Goal: Task Accomplishment & Management: Complete application form

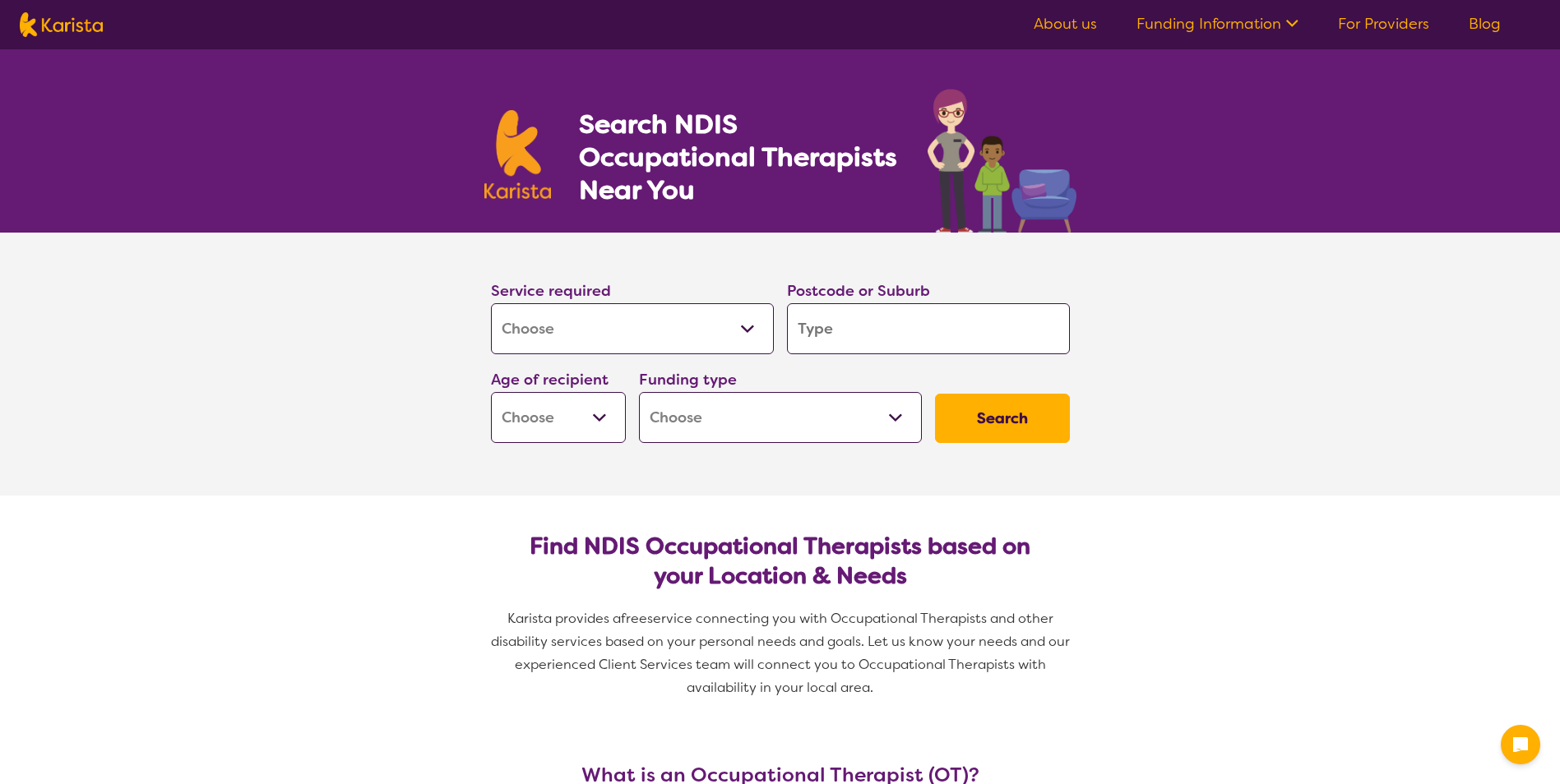
select select "[MEDICAL_DATA]"
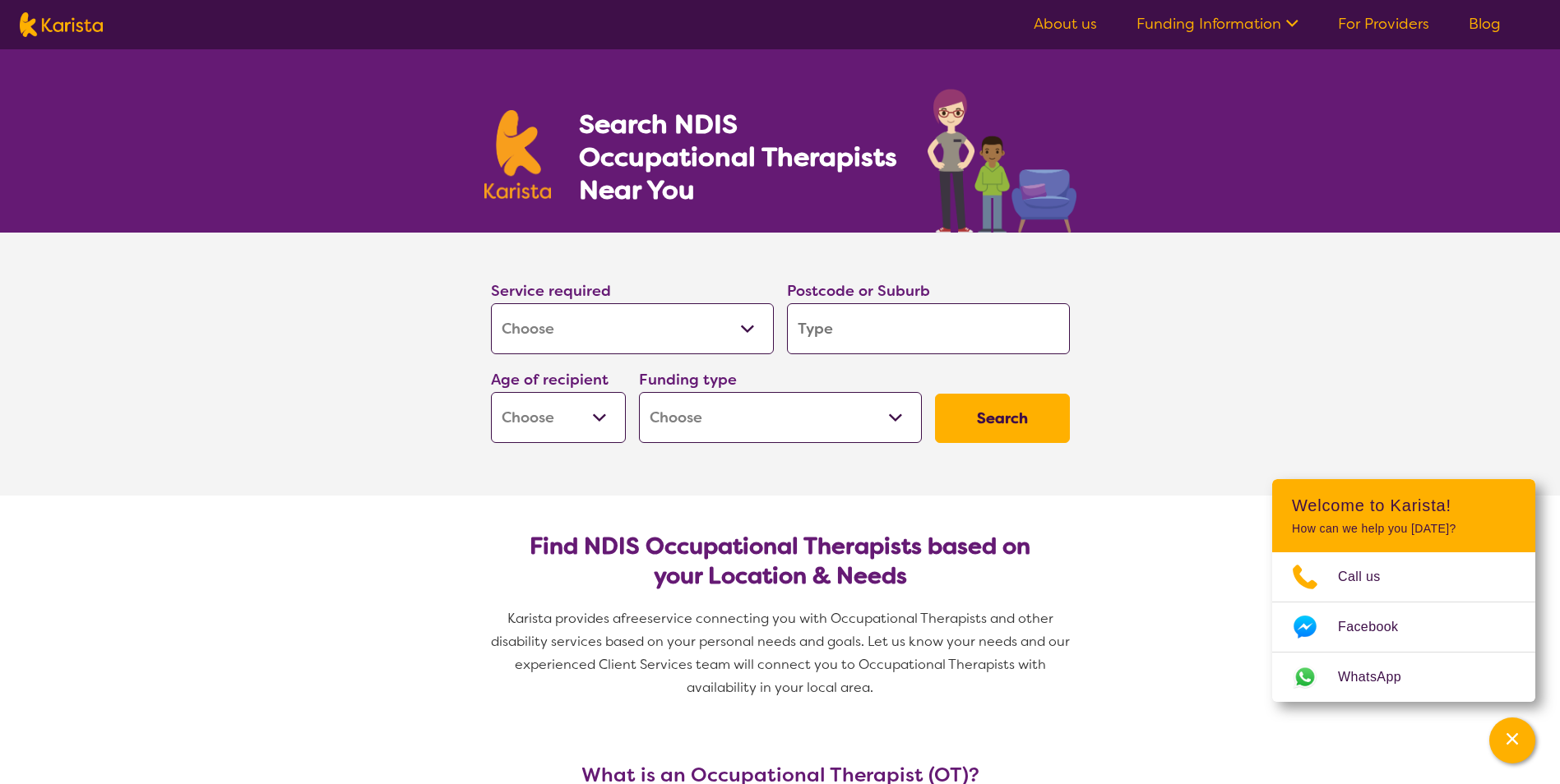
click at [927, 340] on input "search" at bounding box center [927, 329] width 282 height 51
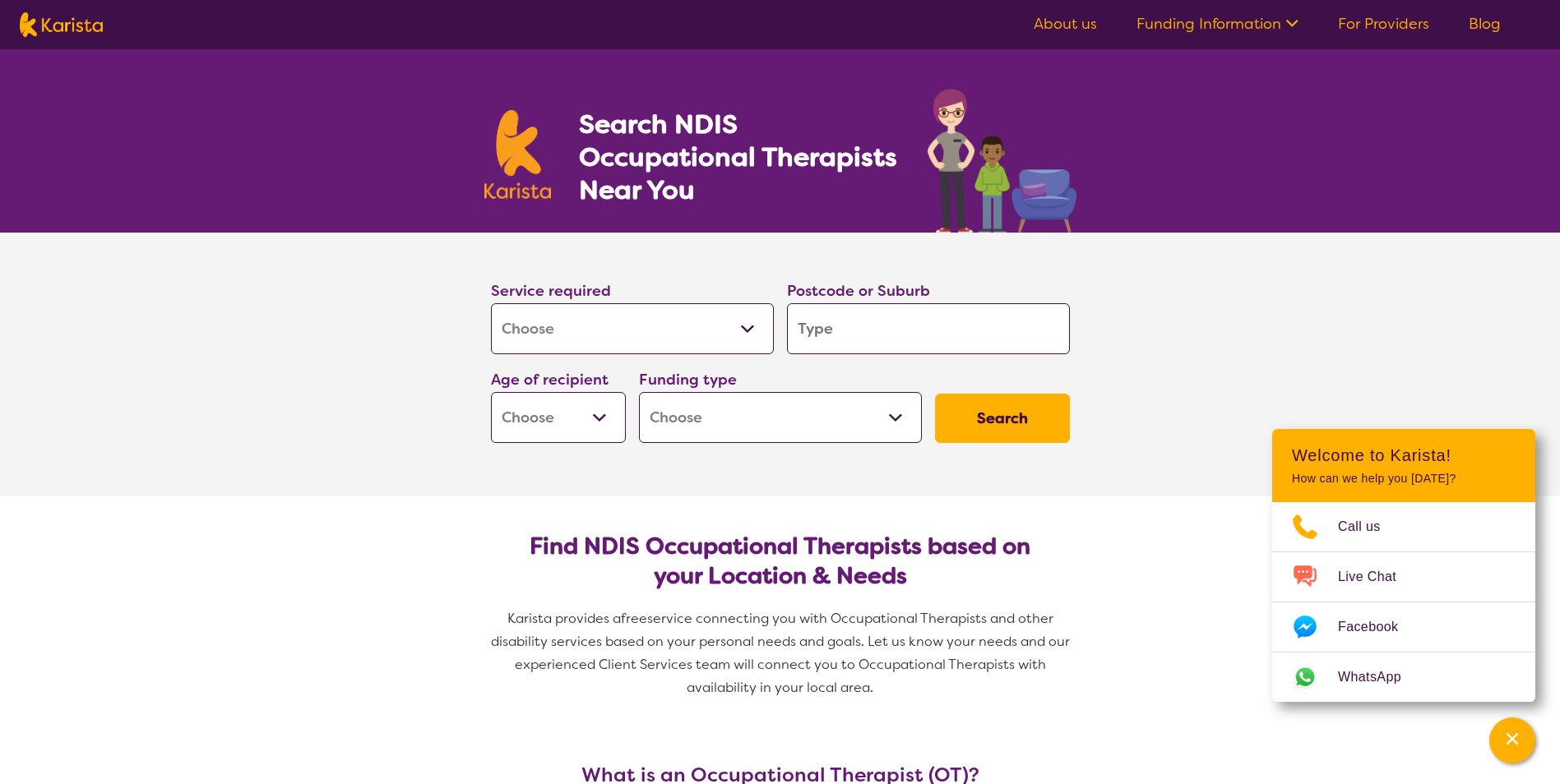
click at [919, 341] on input "search" at bounding box center [927, 329] width 282 height 51
type input "4"
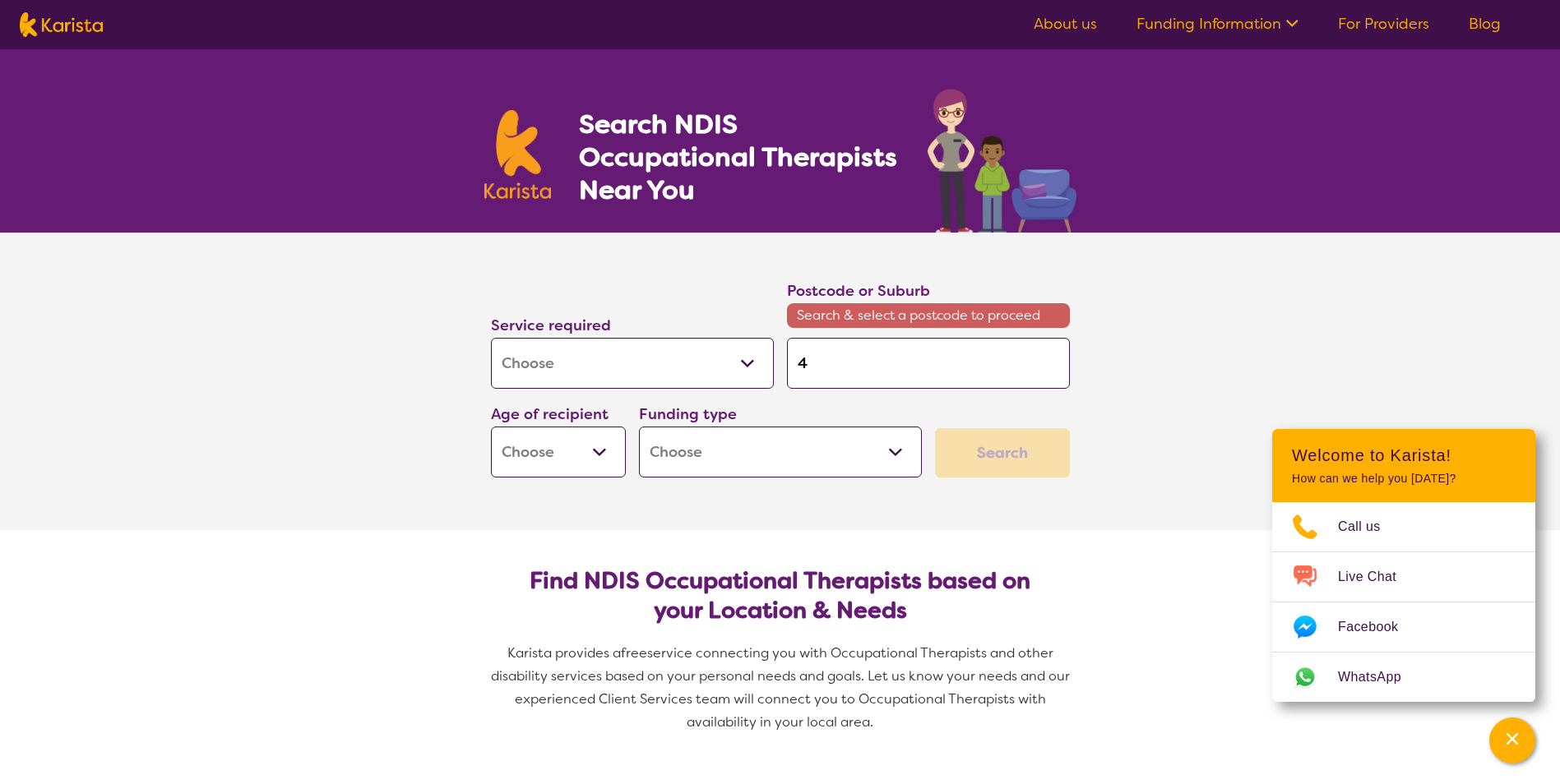
type input "43"
type input "436"
type input "4361"
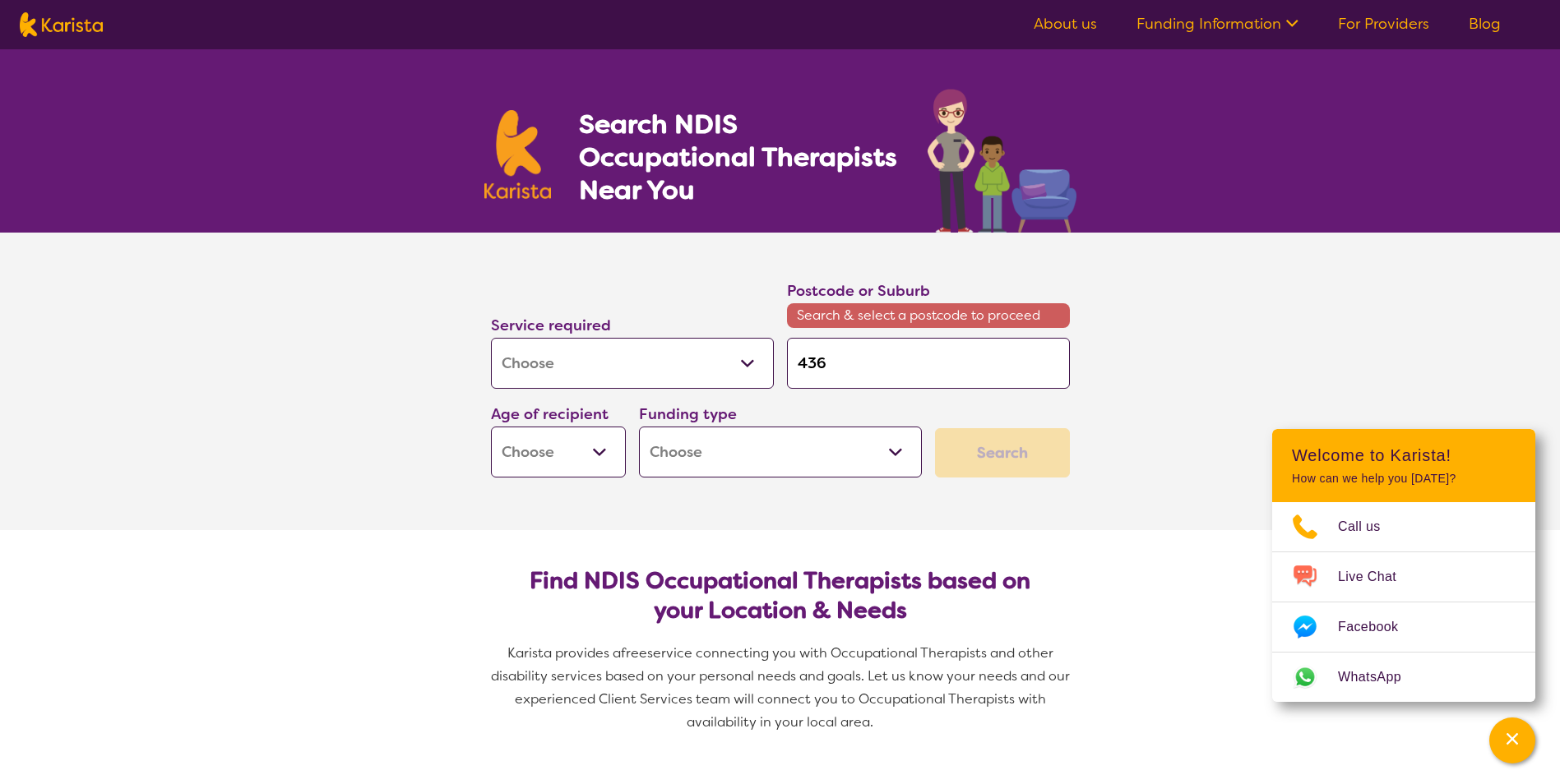
type input "4361"
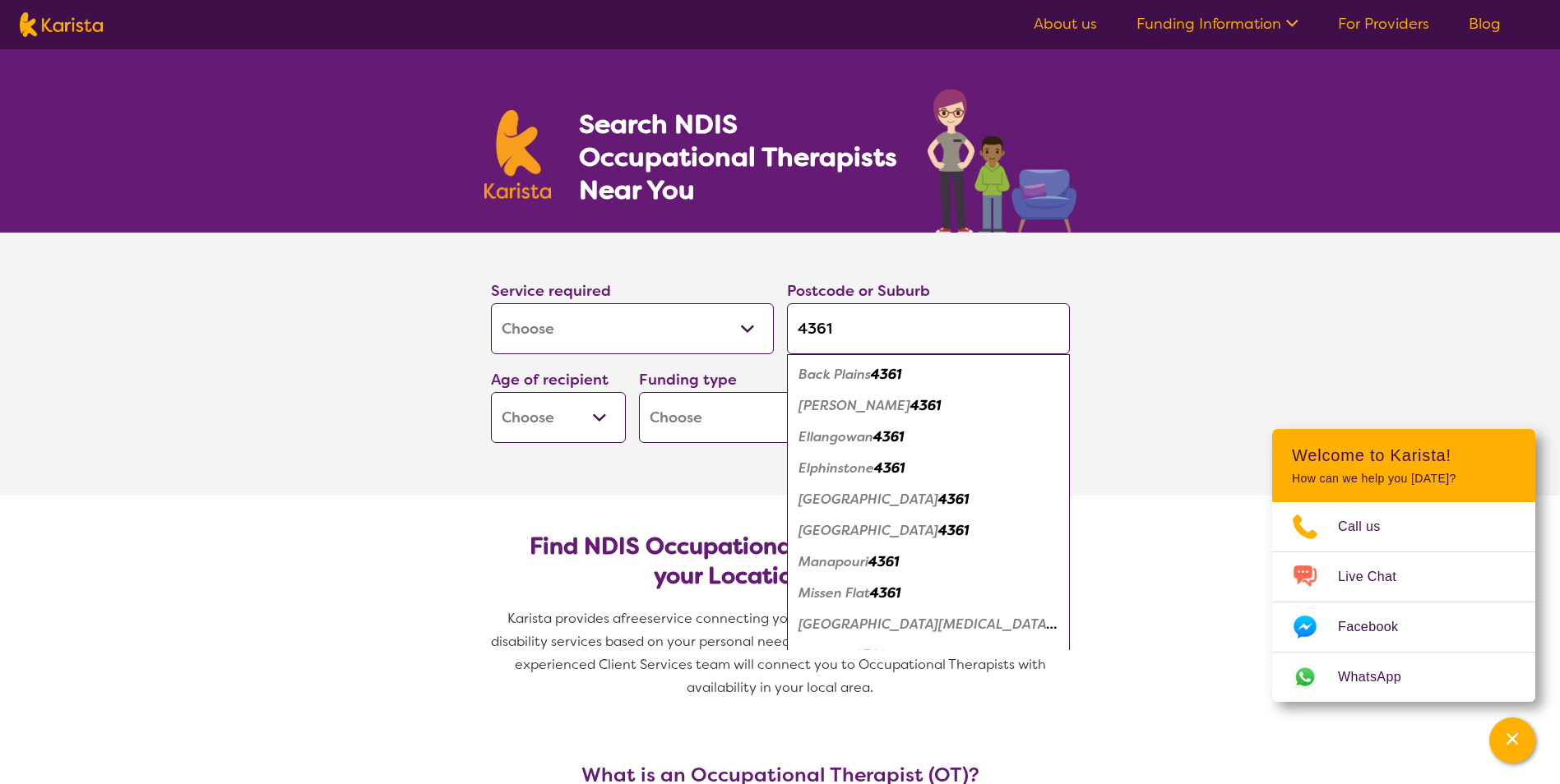
type input "4361"
click at [935, 393] on button "Search" at bounding box center [1002, 418] width 134 height 49
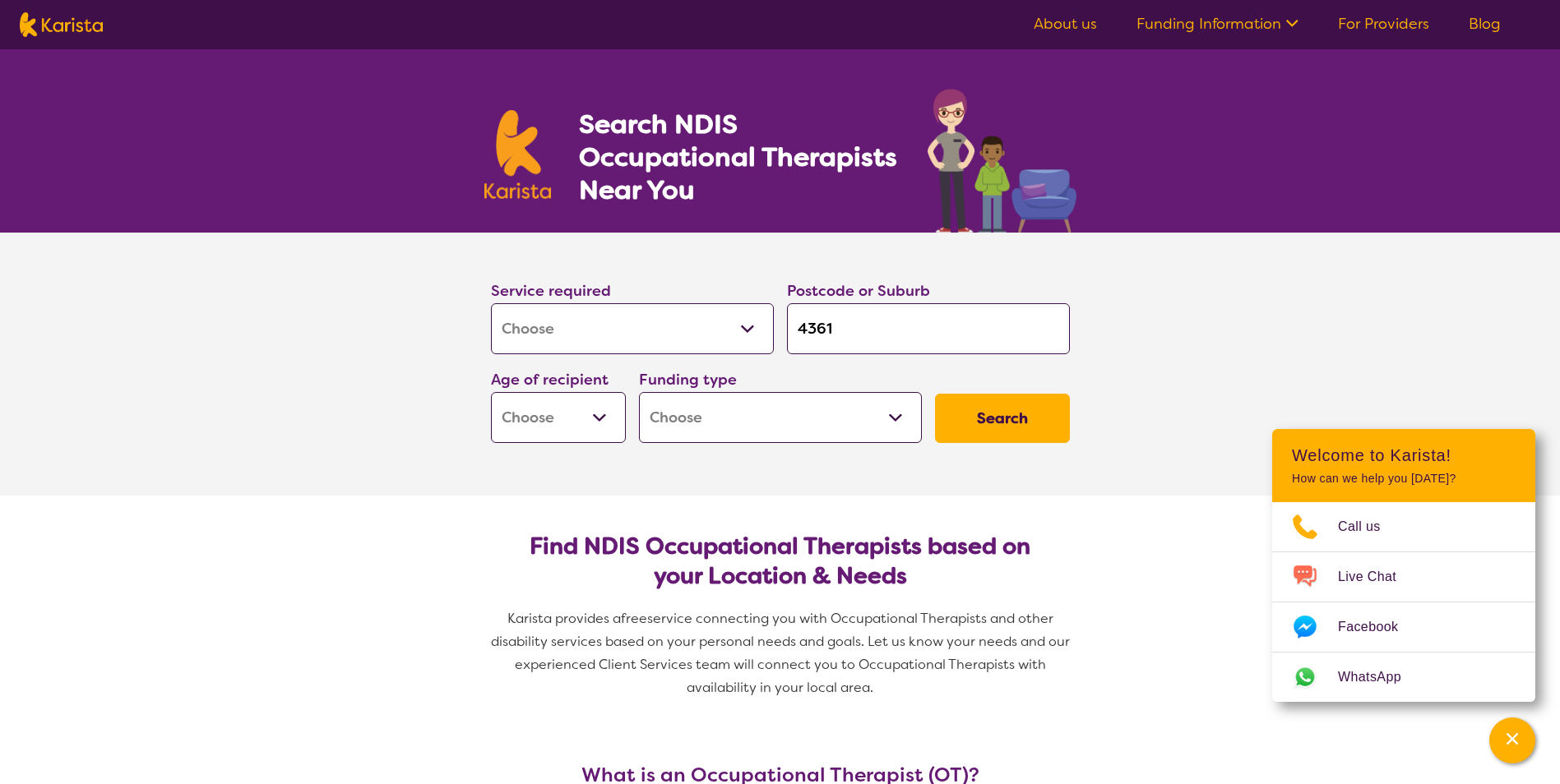
click at [579, 419] on select "Early Childhood - 0 to 9 Child - 10 to 11 Adolescent - 12 to 17 Adult - 18 to 6…" at bounding box center [557, 417] width 134 height 51
select select "AD"
click at [490, 392] on select "Early Childhood - 0 to 9 Child - 10 to 11 Adolescent - 12 to 17 Adult - 18 to 6…" at bounding box center [557, 417] width 134 height 51
select select "AD"
click at [928, 434] on div "Search" at bounding box center [1002, 418] width 148 height 63
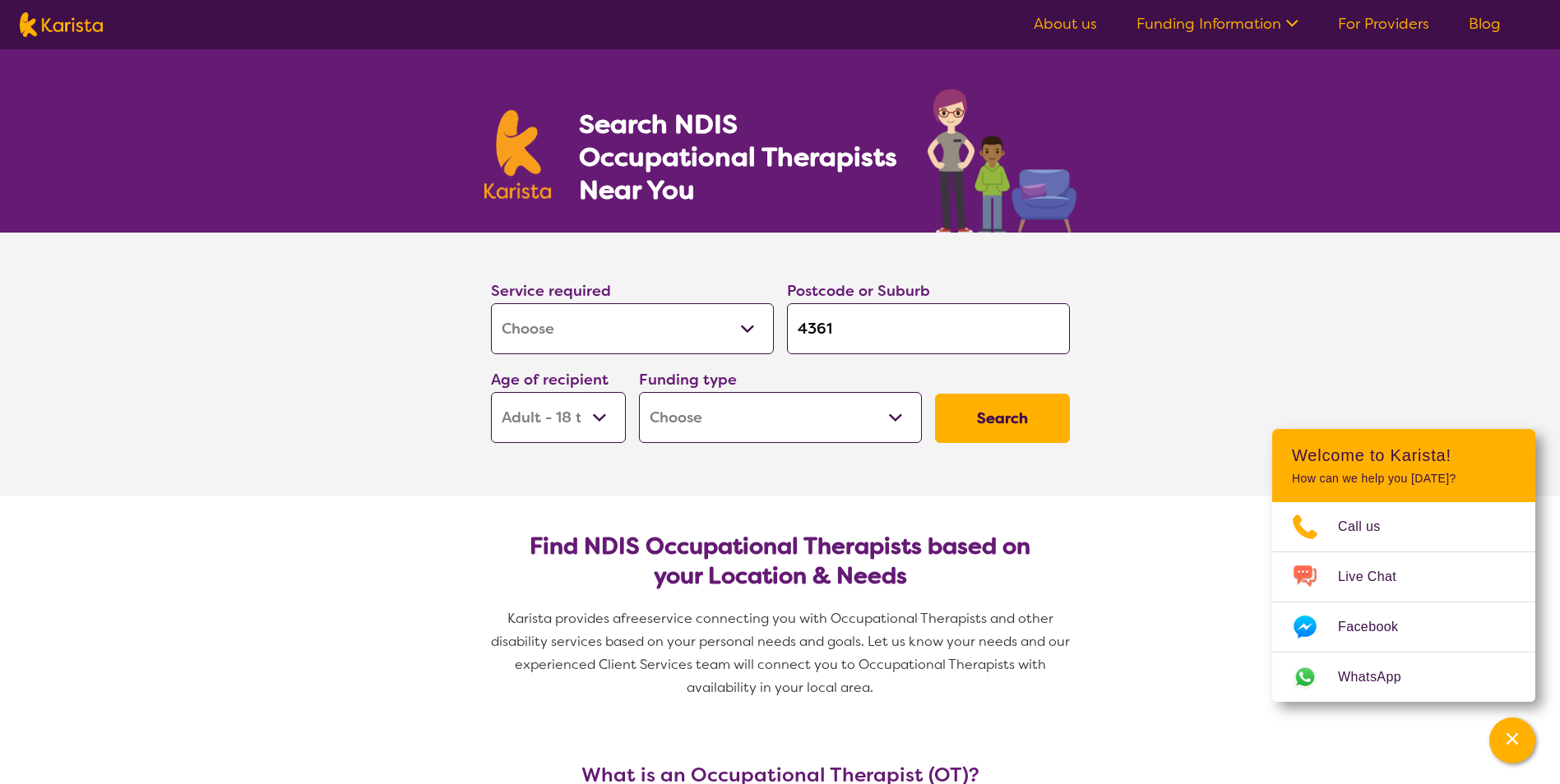
click at [900, 426] on select "Home Care Package (HCP) National Disability Insurance Scheme (NDIS) I don't know" at bounding box center [780, 417] width 282 height 51
select select "NDIS"
click at [638, 392] on select "Home Care Package (HCP) National Disability Insurance Scheme (NDIS) I don't know" at bounding box center [780, 417] width 282 height 51
select select "NDIS"
click at [992, 438] on button "Search" at bounding box center [1002, 418] width 134 height 49
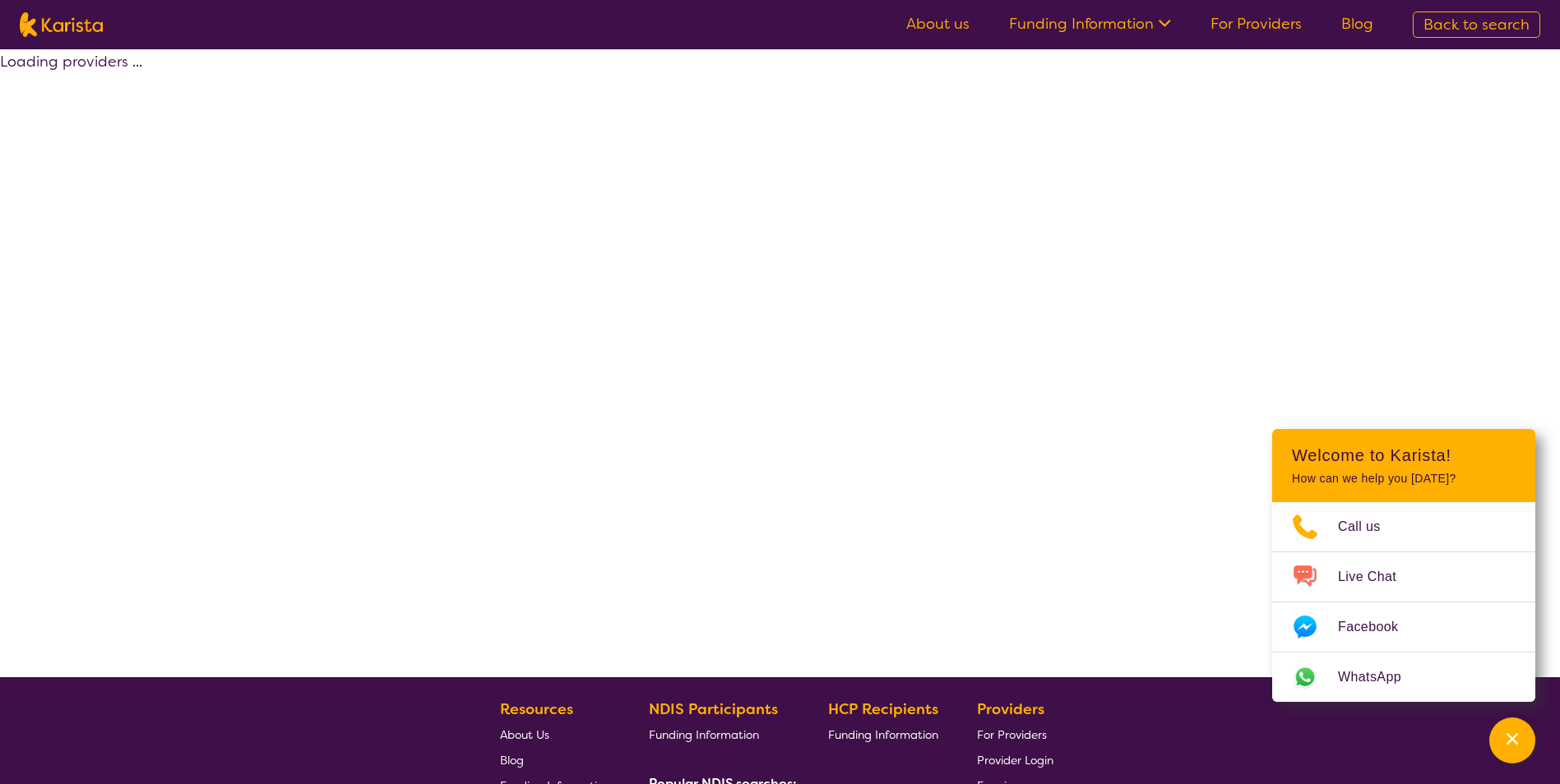
select select "by_score"
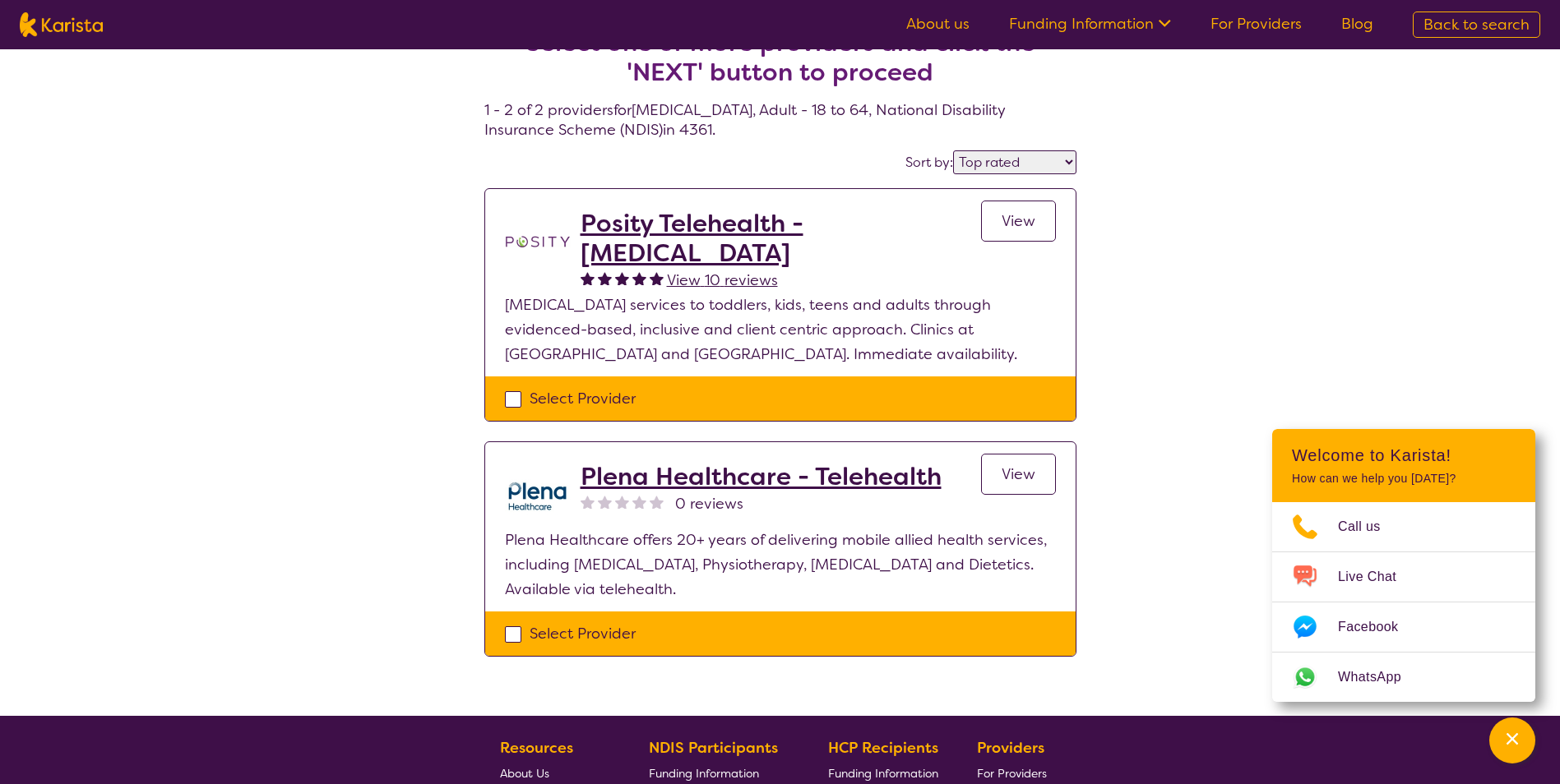
scroll to position [41, 0]
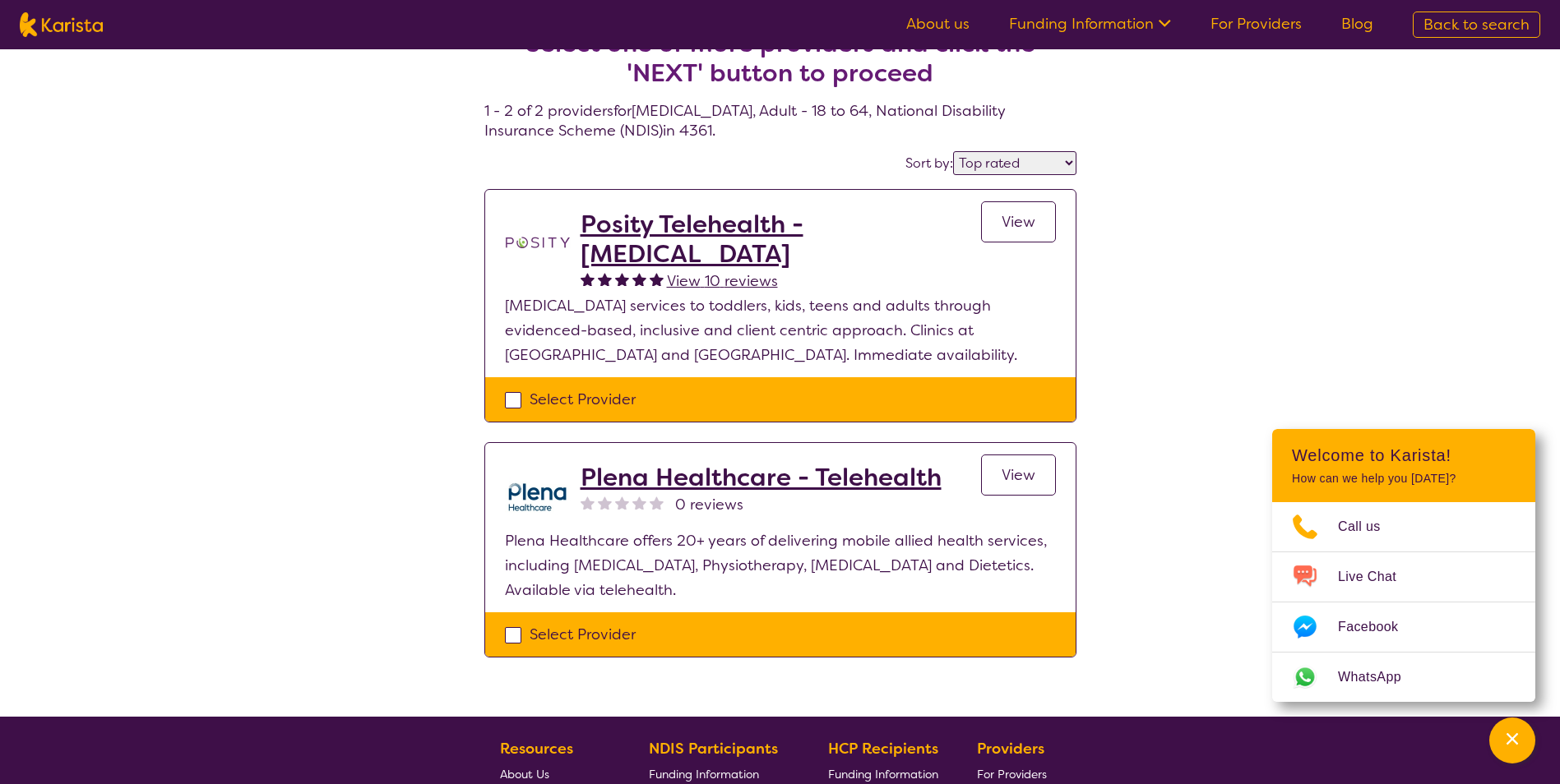
click at [738, 238] on h2 "Posity Telehealth - [MEDICAL_DATA]" at bounding box center [780, 239] width 400 height 59
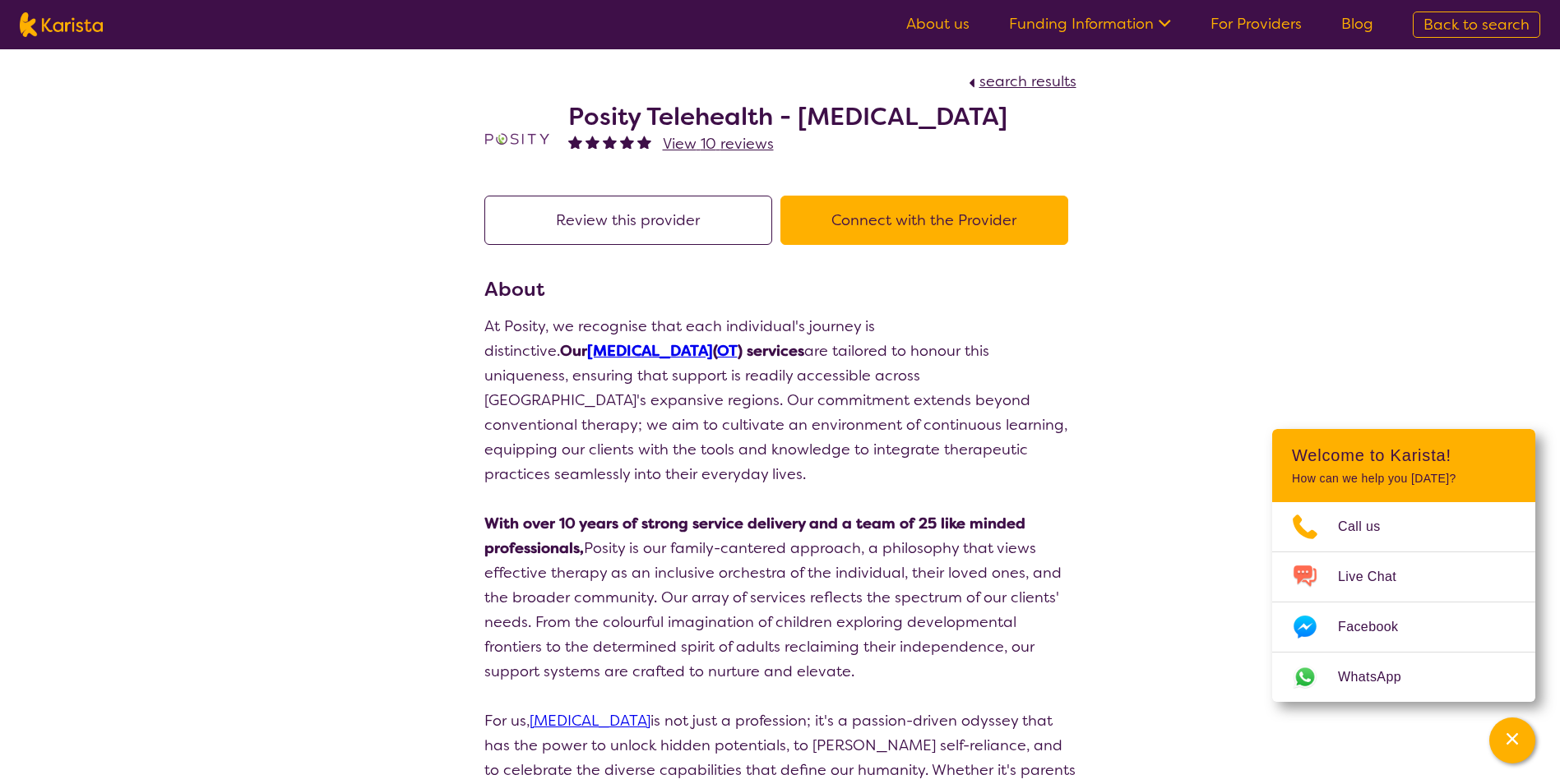
click at [931, 232] on button "Connect with the Provider" at bounding box center [925, 219] width 288 height 49
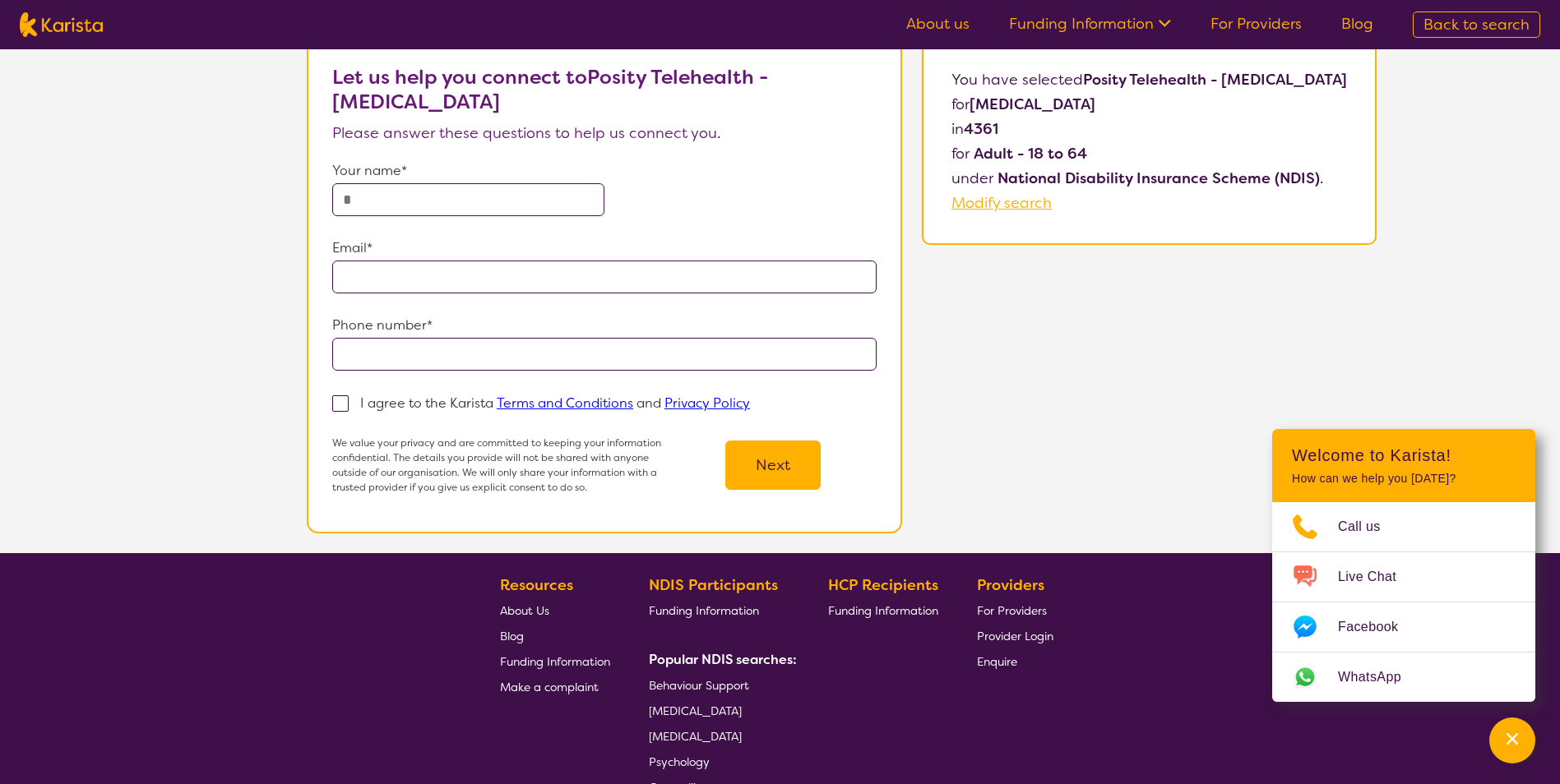
scroll to position [164, 0]
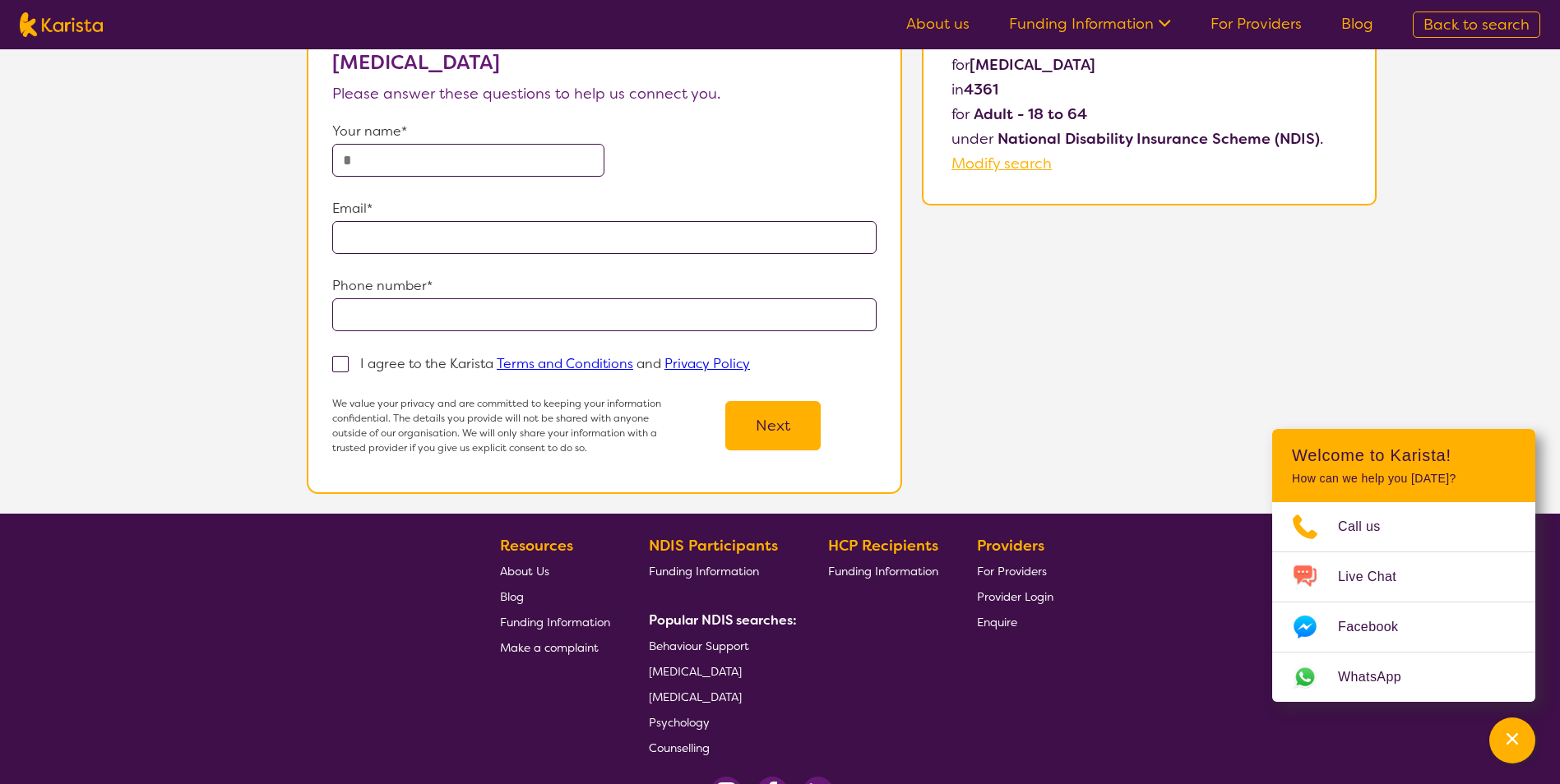
click at [426, 178] on form "Your name* Email* Phone number* I agree to the Karista Terms and Conditions and…" at bounding box center [603, 287] width 545 height 336
click at [425, 161] on input "text" at bounding box center [467, 160] width 272 height 33
type input "**********"
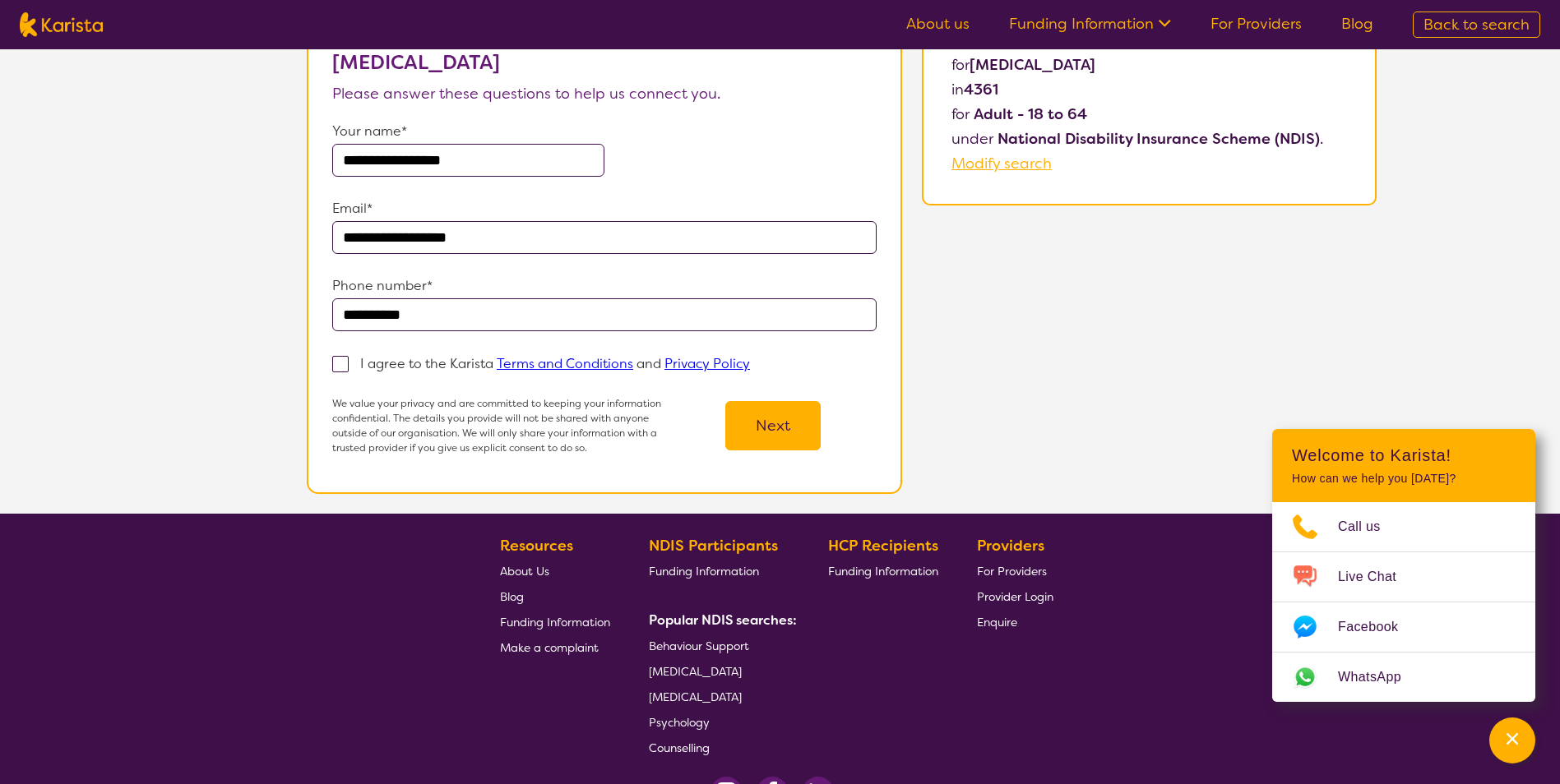
click at [374, 359] on p "I agree to the Karista Terms and Conditions and Privacy Policy" at bounding box center [554, 363] width 390 height 17
click at [750, 359] on input "I agree to the Karista Terms and Conditions and Privacy Policy" at bounding box center [754, 363] width 11 height 11
checkbox input "true"
click at [753, 433] on button "Next" at bounding box center [773, 425] width 96 height 49
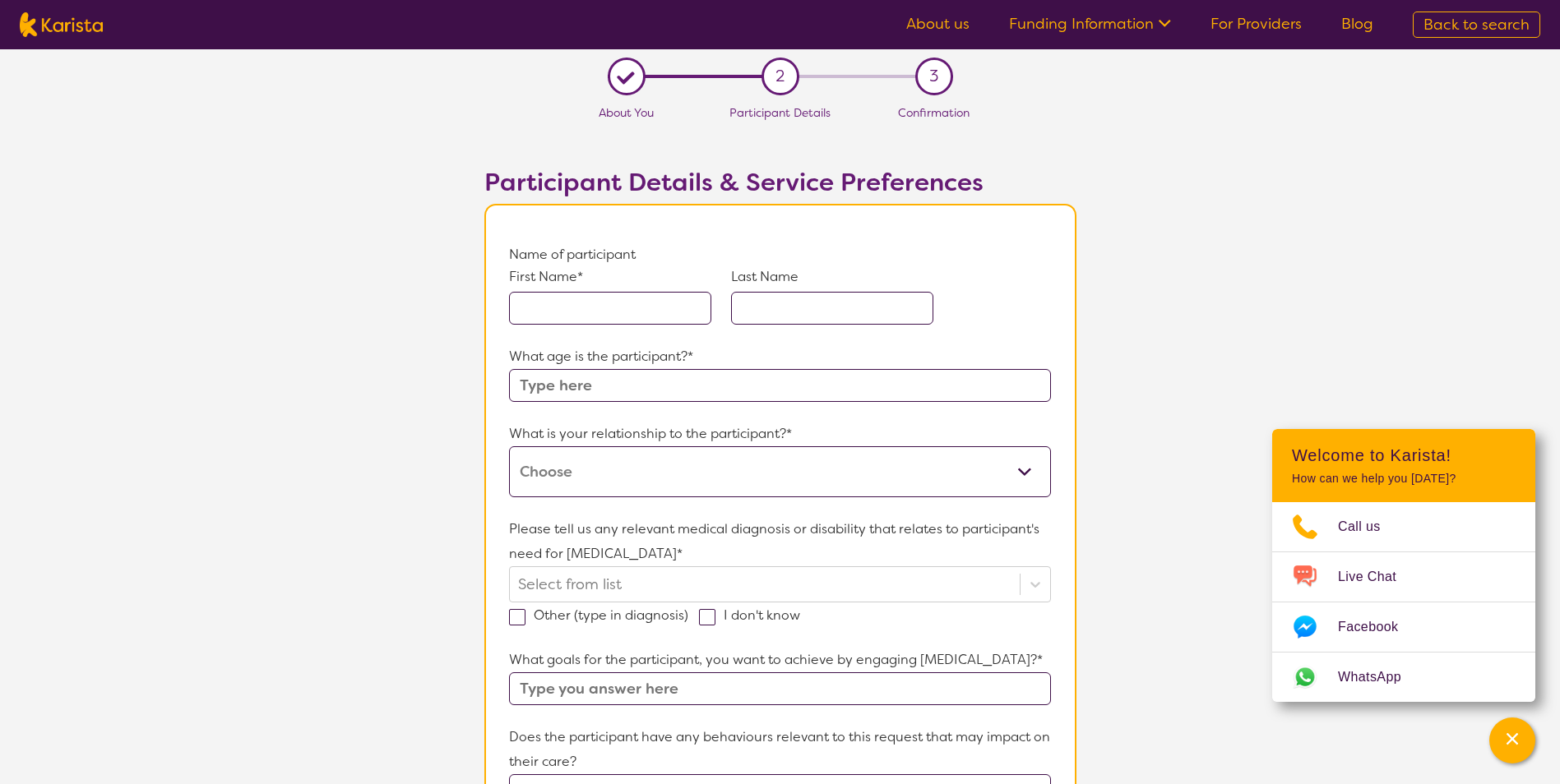
click at [675, 326] on div "First Name* Last Name" at bounding box center [779, 305] width 541 height 77
click at [673, 316] on input "text" at bounding box center [609, 308] width 202 height 33
click at [614, 394] on div "What age is the participant?*" at bounding box center [779, 373] width 541 height 58
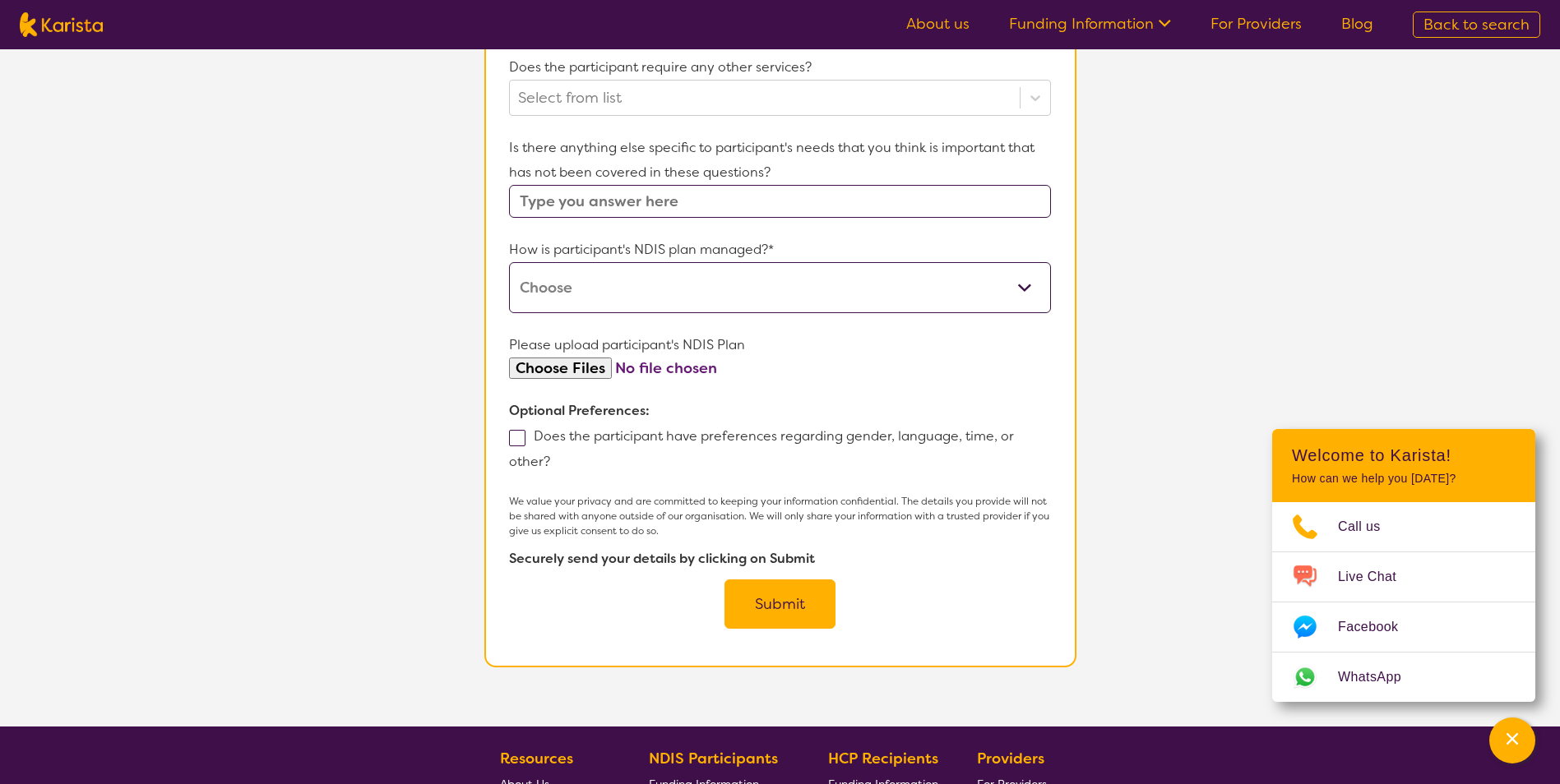
scroll to position [875, 0]
